Goal: Task Accomplishment & Management: Manage account settings

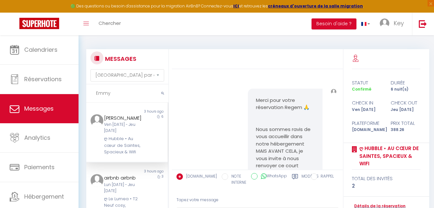
select select "message"
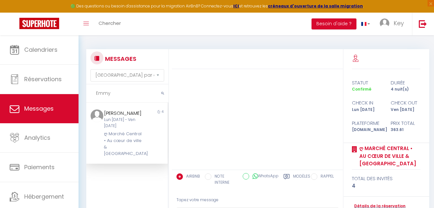
type input "Emmy"
click at [129, 125] on div "Lun 28 Oct - Ven 01 Nov" at bounding box center [123, 123] width 39 height 12
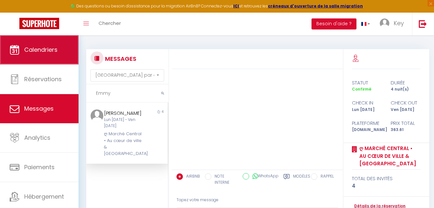
click at [48, 55] on link "Calendriers" at bounding box center [39, 49] width 79 height 29
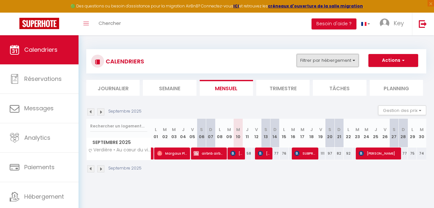
click at [344, 57] on button "Filtrer par hébergement" at bounding box center [328, 60] width 62 height 13
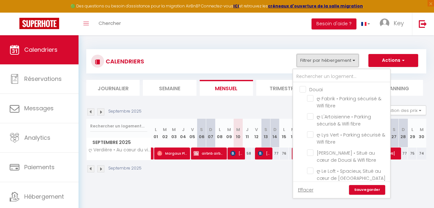
click at [332, 62] on button "Filtrer par hébergement" at bounding box center [328, 60] width 62 height 13
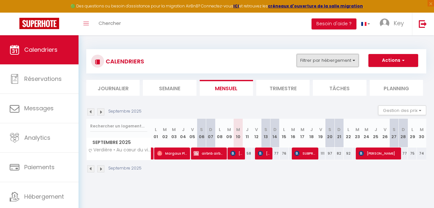
click at [333, 62] on button "Filtrer par hébergement" at bounding box center [328, 60] width 62 height 13
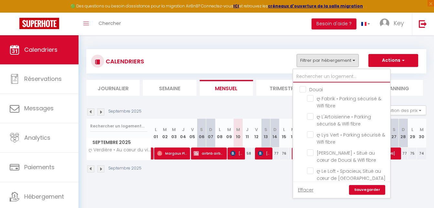
click at [331, 76] on input "text" at bounding box center [341, 77] width 97 height 12
type input "v"
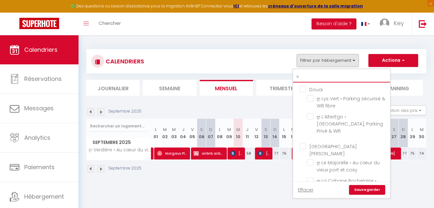
checkbox input "false"
checkbox input "true"
checkbox input "false"
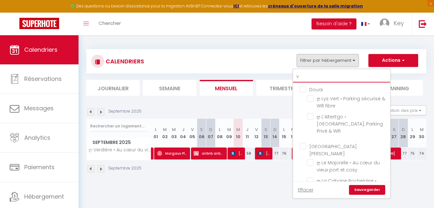
checkbox input "false"
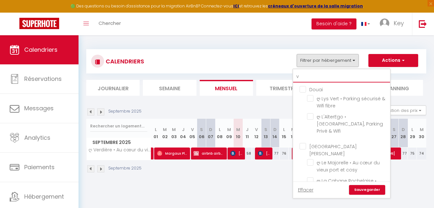
checkbox input "false"
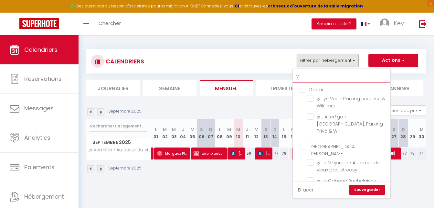
checkbox input "false"
type input "ve"
checkbox input "false"
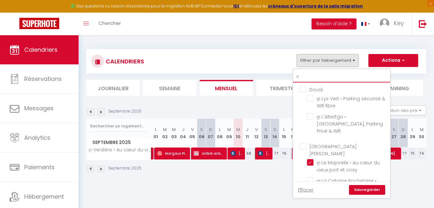
checkbox input "true"
checkbox input "false"
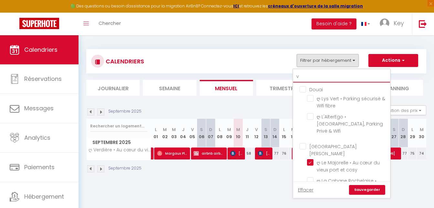
checkbox input "false"
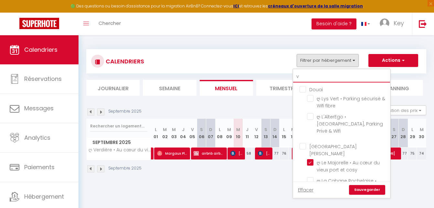
checkbox input "false"
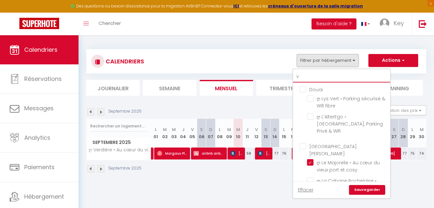
checkbox input "false"
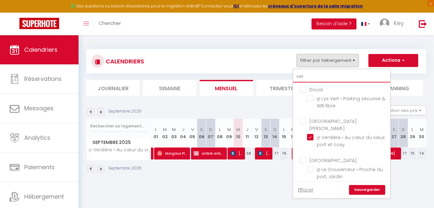
type input "verd"
checkbox input "true"
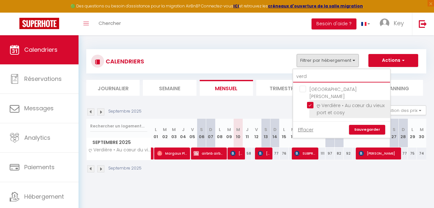
type input "verd"
click at [311, 102] on input "ღ Verdière • Au cœur du vieux port et cosy" at bounding box center [347, 105] width 81 height 6
checkbox input "false"
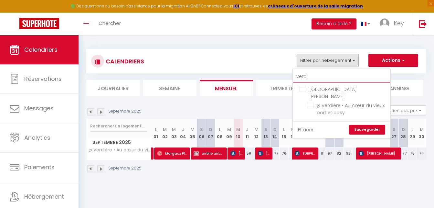
click at [312, 75] on input "verd" at bounding box center [341, 77] width 97 height 12
type input "p"
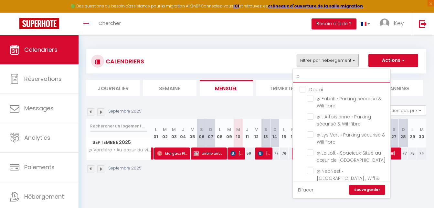
checkbox input "false"
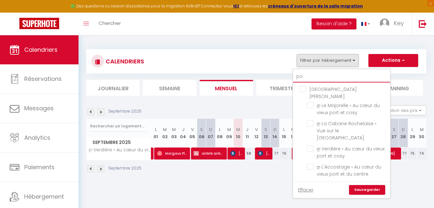
type input "por"
checkbox input "false"
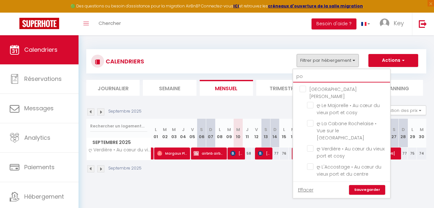
checkbox input "false"
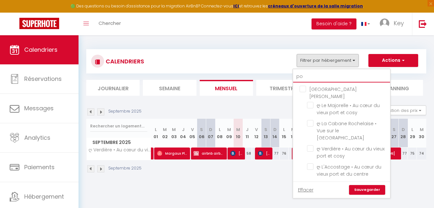
checkbox input "false"
type input "port"
checkbox input "false"
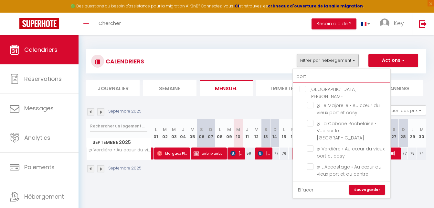
checkbox input "false"
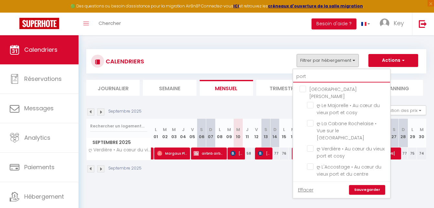
checkbox input "false"
type input "portu"
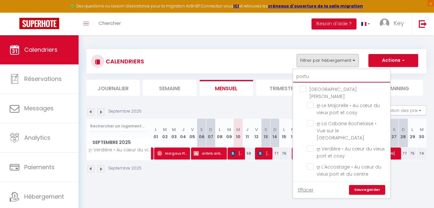
checkbox input "false"
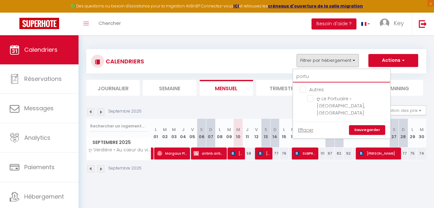
type input "portua"
checkbox input "false"
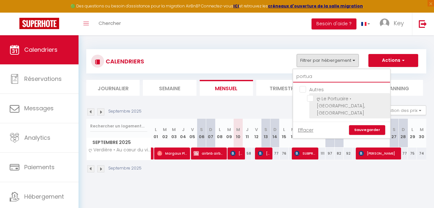
type input "portua"
click at [309, 97] on input "ღ Le Portuaire • Port des Minimes, Cosy" at bounding box center [347, 98] width 81 height 6
checkbox input "true"
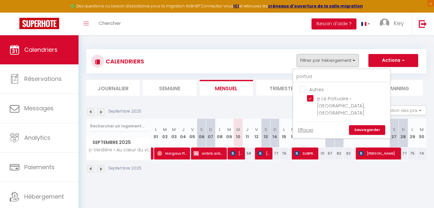
click at [355, 125] on link "Sauvegarder" at bounding box center [367, 130] width 36 height 10
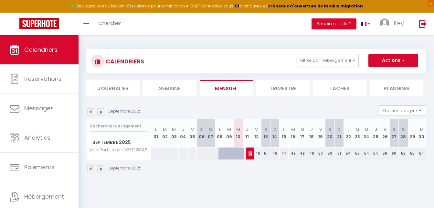
click at [249, 154] on div at bounding box center [250, 153] width 9 height 12
click at [251, 156] on span "Menage Menage" at bounding box center [250, 153] width 3 height 12
select select "OK"
select select "KO"
select select "0"
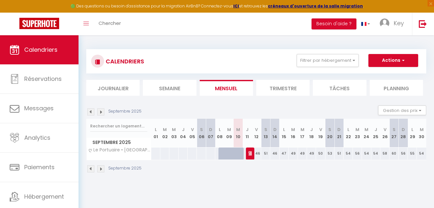
select select "0"
select select "1"
select select
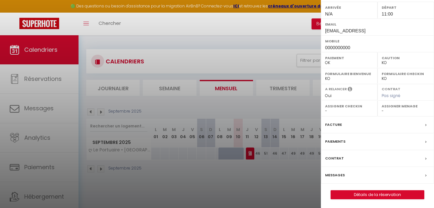
scroll to position [100, 0]
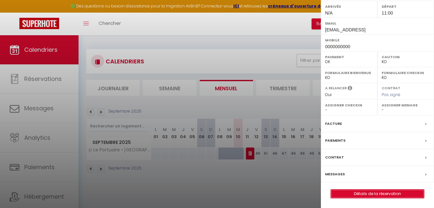
click at [354, 194] on link "Détails de la réservation" at bounding box center [377, 193] width 93 height 8
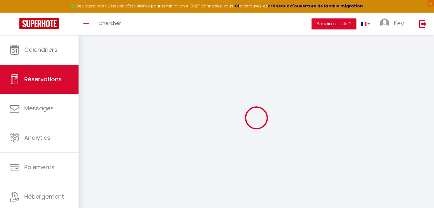
select select
select select "14"
checkbox input "false"
select select
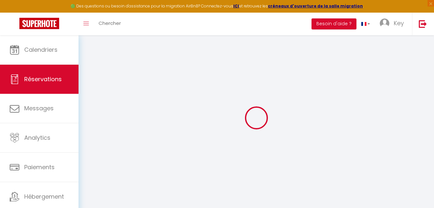
select select
checkbox input "false"
select select
checkbox input "false"
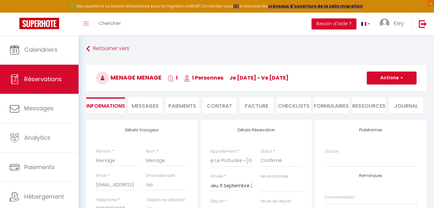
type input "45"
select select
checkbox input "false"
select select
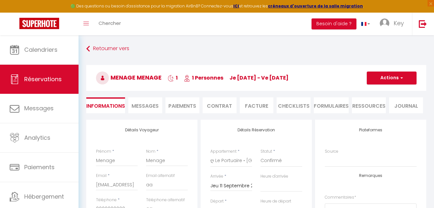
select select "11:00"
click at [145, 106] on span "Messages" at bounding box center [145, 105] width 27 height 7
click at [151, 102] on span "Messages" at bounding box center [145, 105] width 27 height 7
click at [150, 102] on span "Messages" at bounding box center [145, 105] width 27 height 7
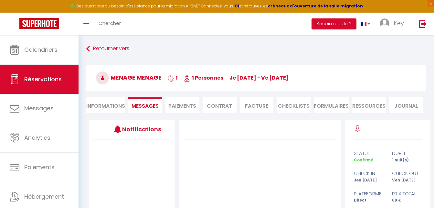
click at [148, 102] on span "Messages" at bounding box center [145, 105] width 27 height 7
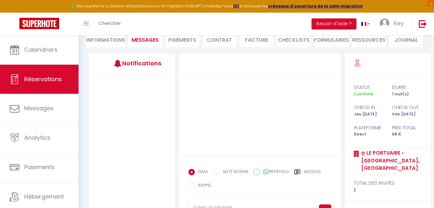
click at [304, 172] on div "Modèles" at bounding box center [307, 174] width 27 height 10
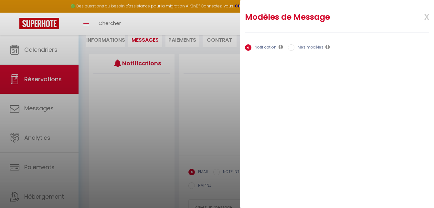
click at [303, 48] on label "Mes modèles" at bounding box center [308, 47] width 29 height 7
click at [294, 48] on input "Mes modèles" at bounding box center [291, 47] width 6 height 6
radio input "true"
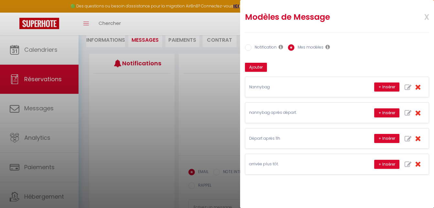
click at [266, 47] on label "Notification" at bounding box center [263, 47] width 25 height 7
click at [251, 47] on input "Notification" at bounding box center [248, 47] width 6 height 6
radio input "true"
radio input "false"
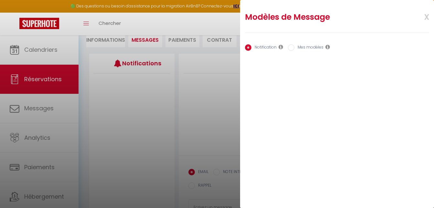
click at [214, 90] on div at bounding box center [217, 104] width 434 height 208
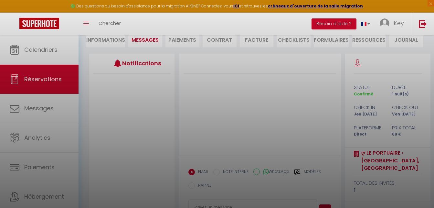
click at [197, 104] on div at bounding box center [217, 104] width 434 height 208
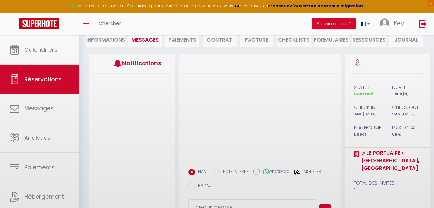
click at [137, 101] on div at bounding box center [217, 104] width 434 height 208
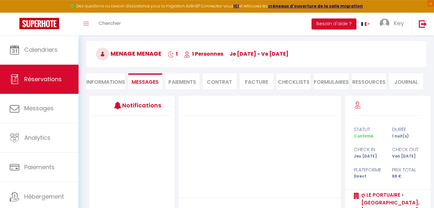
scroll to position [0, 0]
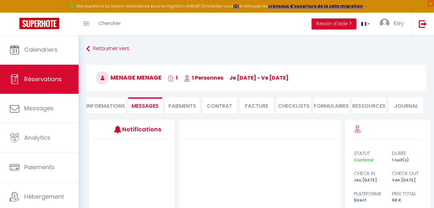
click at [153, 109] on span "Messages" at bounding box center [145, 105] width 27 height 7
click at [154, 101] on li "Messages" at bounding box center [145, 105] width 34 height 16
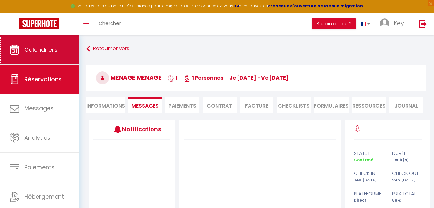
click at [49, 54] on link "Calendriers" at bounding box center [39, 49] width 79 height 29
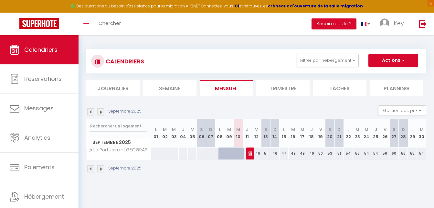
click at [248, 153] on div at bounding box center [250, 153] width 9 height 12
click at [249, 155] on img at bounding box center [251, 153] width 5 height 5
select select "OK"
select select "KO"
select select "0"
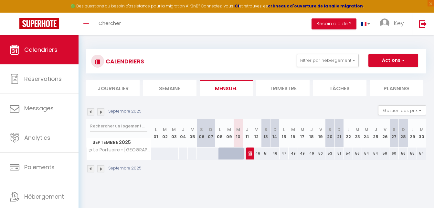
select select "0"
select select "1"
select select
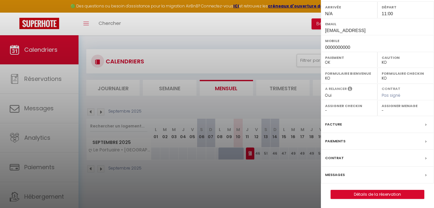
scroll to position [100, 0]
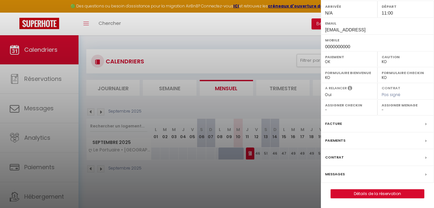
click at [267, 179] on div at bounding box center [217, 104] width 434 height 208
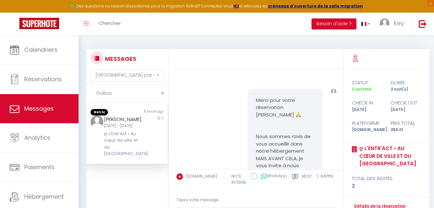
select select "message"
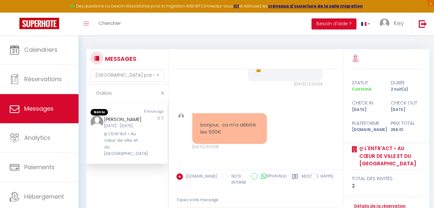
click at [129, 125] on div "[DATE] - [DATE]" at bounding box center [123, 126] width 39 height 6
